Goal: Transaction & Acquisition: Book appointment/travel/reservation

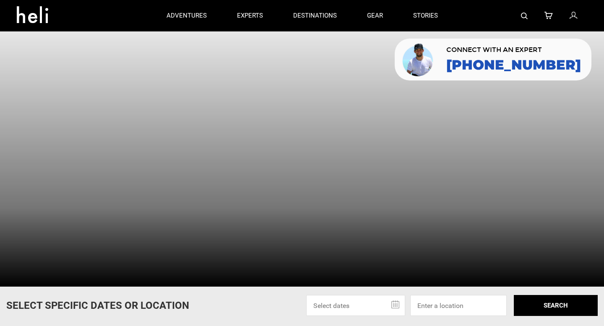
scroll to position [6, 0]
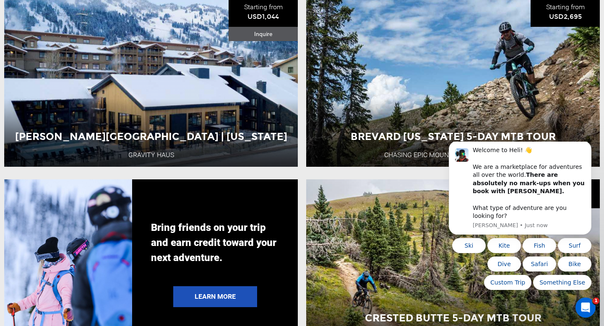
scroll to position [1447, 0]
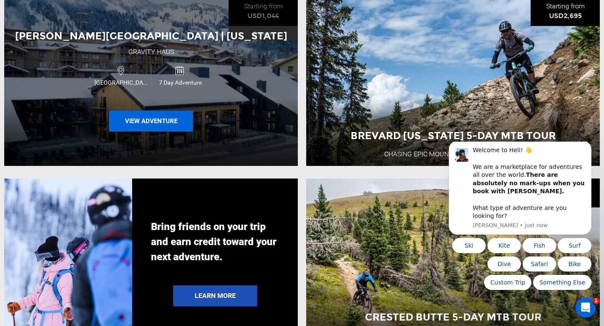
click at [163, 122] on button "View Adventure" at bounding box center [151, 121] width 84 height 21
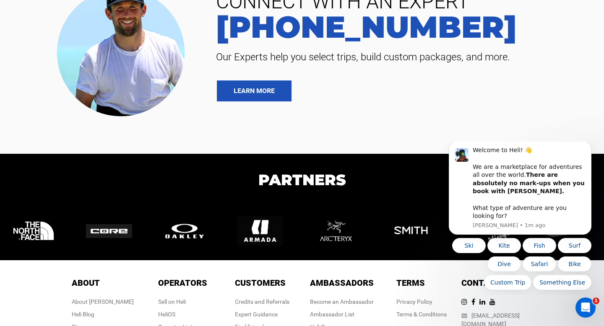
scroll to position [2868, 0]
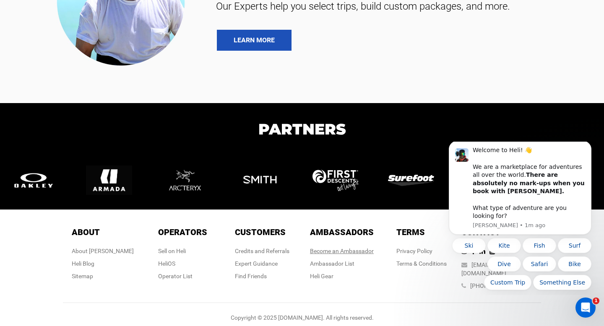
click at [337, 252] on link "Become an Ambassador" at bounding box center [342, 251] width 64 height 7
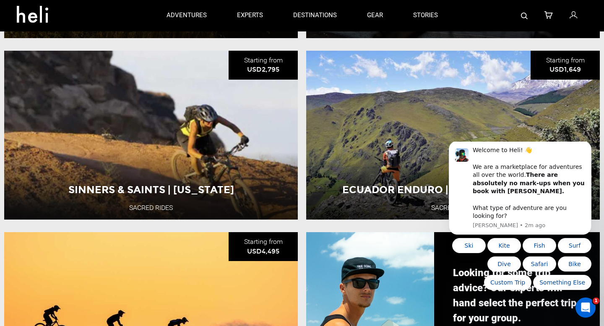
scroll to position [192, 0]
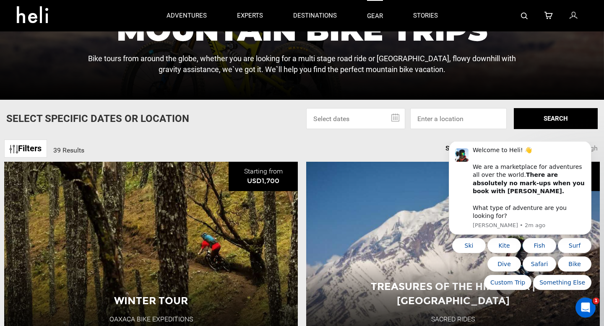
click at [371, 16] on link "gear" at bounding box center [375, 15] width 16 height 31
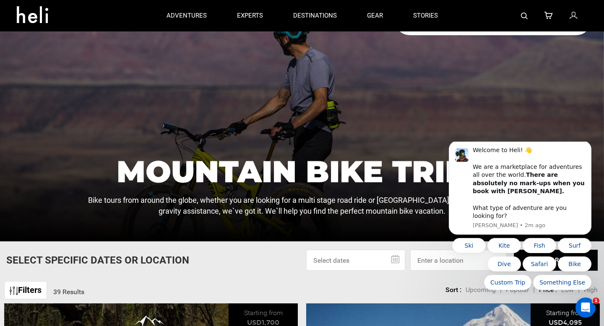
scroll to position [0, 0]
